Goal: Navigation & Orientation: Find specific page/section

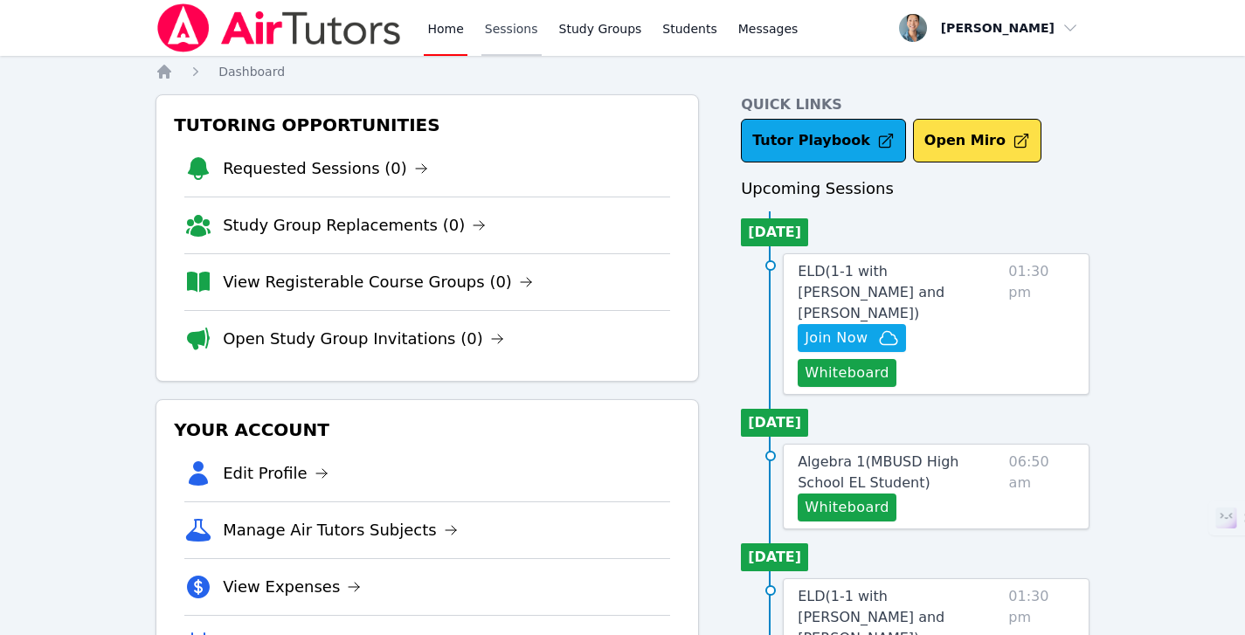
click at [514, 37] on link "Sessions" at bounding box center [512, 28] width 60 height 56
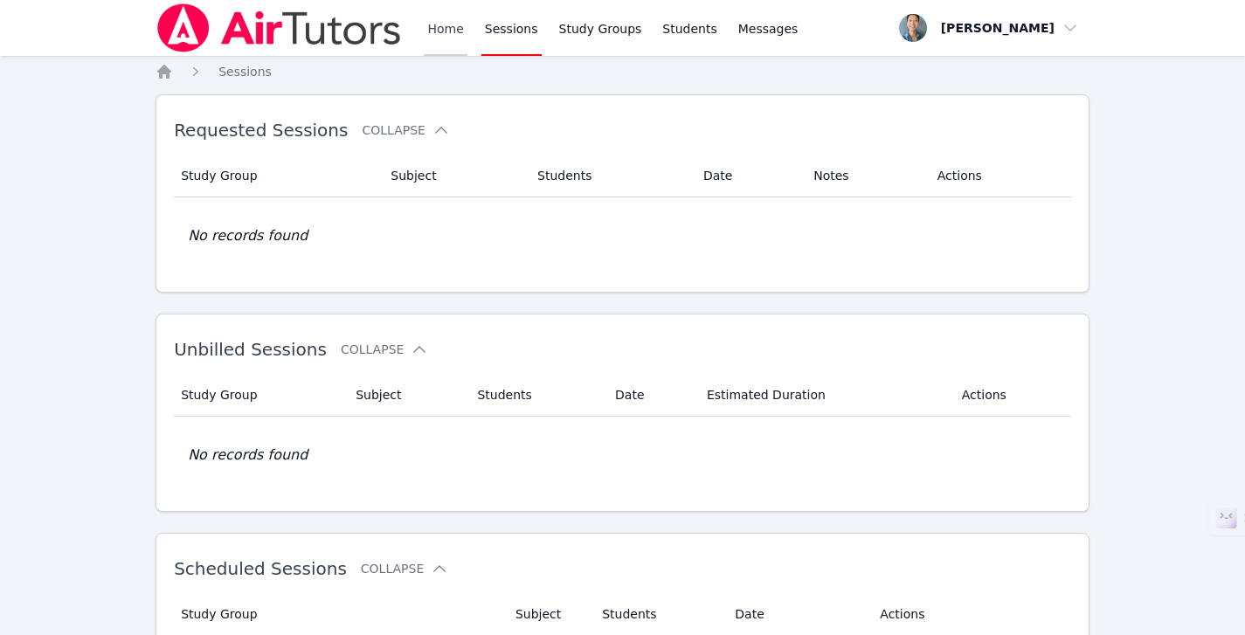
click at [440, 33] on link "Home" at bounding box center [445, 28] width 43 height 56
